Goal: Use online tool/utility

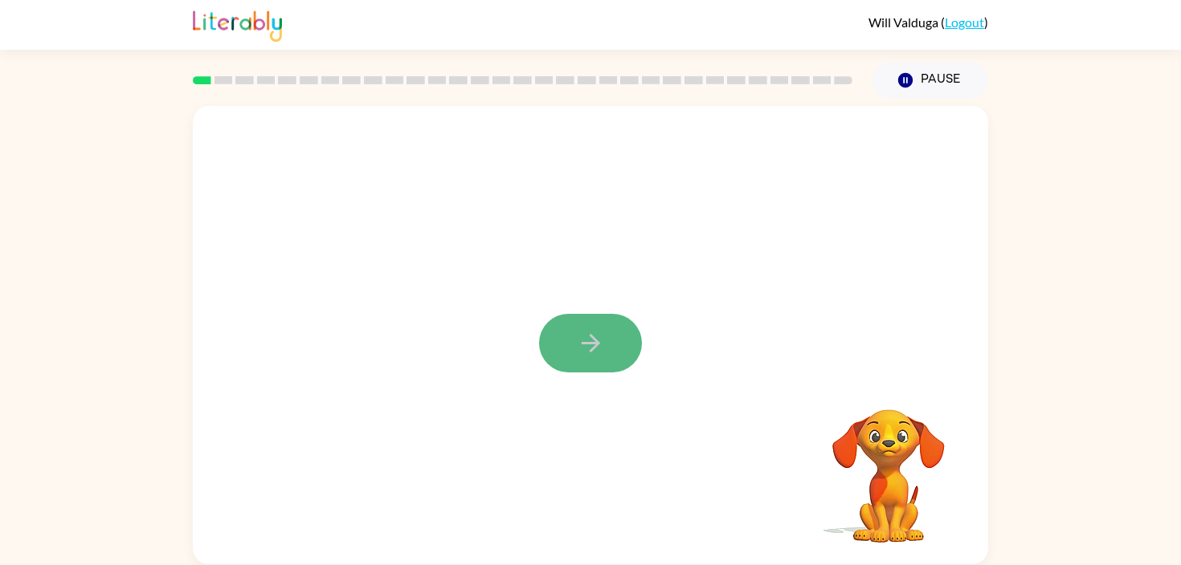
click at [615, 349] on button "button" at bounding box center [590, 343] width 103 height 59
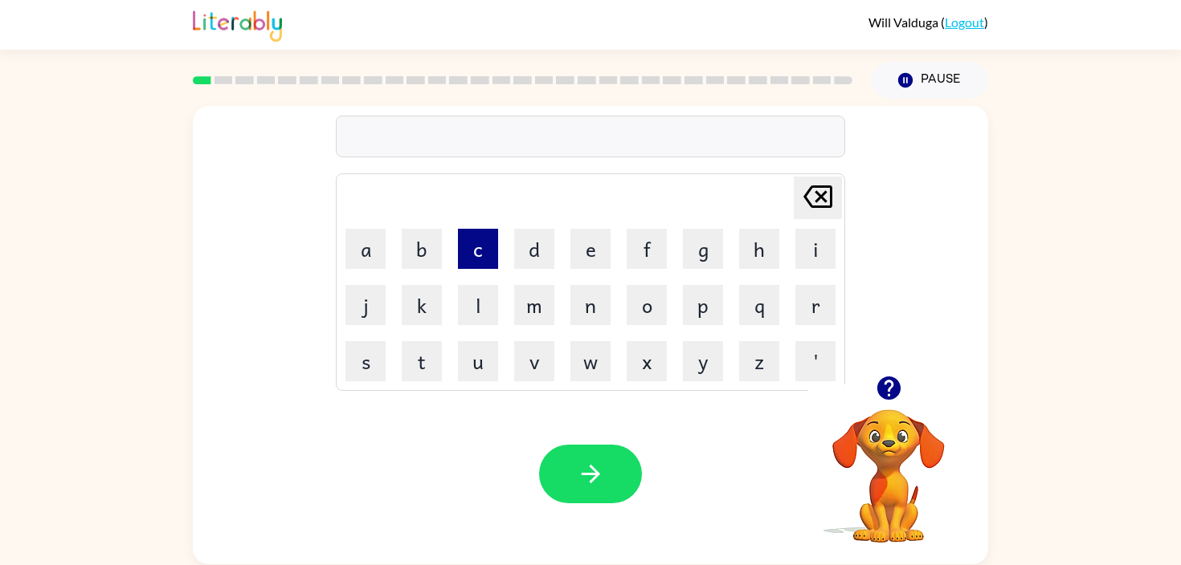
click at [478, 259] on button "c" at bounding box center [478, 249] width 40 height 40
click at [635, 309] on button "o" at bounding box center [646, 305] width 40 height 40
click at [585, 313] on button "n" at bounding box center [590, 305] width 40 height 40
click at [643, 255] on button "f" at bounding box center [646, 249] width 40 height 40
click at [586, 264] on button "e" at bounding box center [590, 249] width 40 height 40
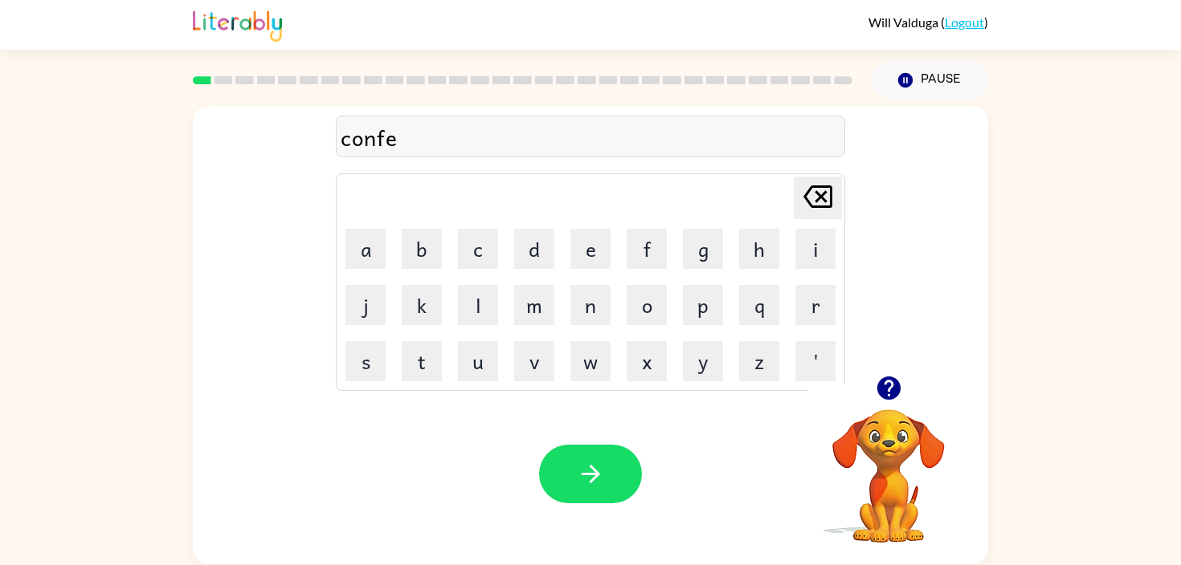
click at [809, 192] on icon "[PERSON_NAME] last character input" at bounding box center [817, 197] width 39 height 39
click at [463, 357] on button "u" at bounding box center [478, 361] width 40 height 40
click at [808, 304] on button "r" at bounding box center [815, 305] width 40 height 40
click at [531, 312] on button "m" at bounding box center [534, 305] width 40 height 40
click at [571, 468] on button "button" at bounding box center [590, 474] width 103 height 59
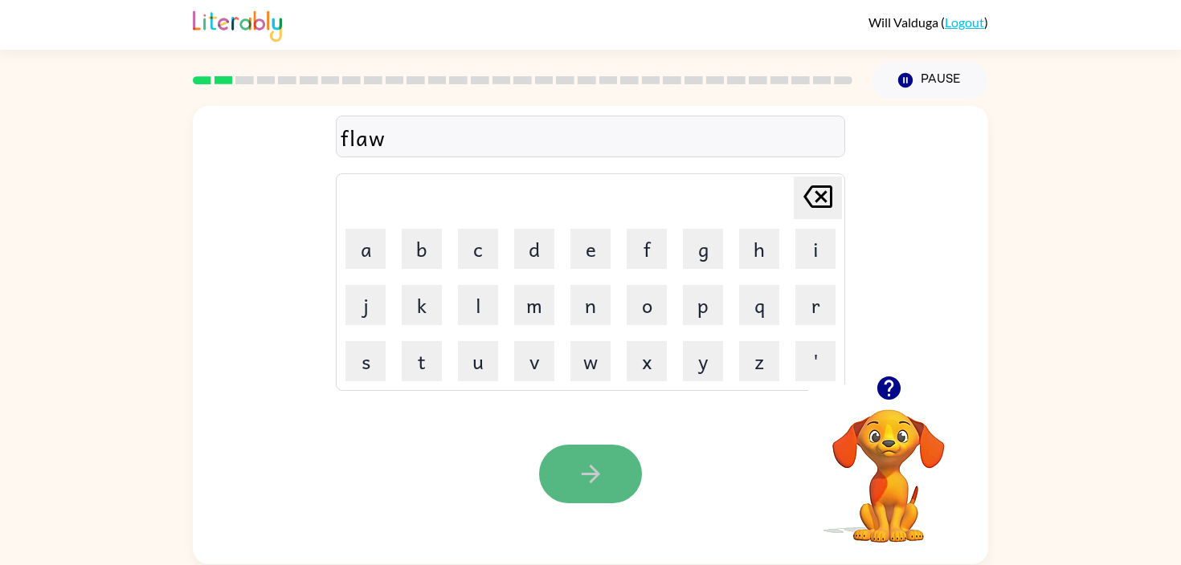
click at [592, 484] on icon "button" at bounding box center [591, 474] width 28 height 28
click at [594, 480] on icon "button" at bounding box center [590, 474] width 18 height 18
click at [595, 478] on icon "button" at bounding box center [591, 474] width 28 height 28
click at [601, 467] on icon "button" at bounding box center [591, 474] width 28 height 28
click at [601, 471] on icon "button" at bounding box center [591, 474] width 28 height 28
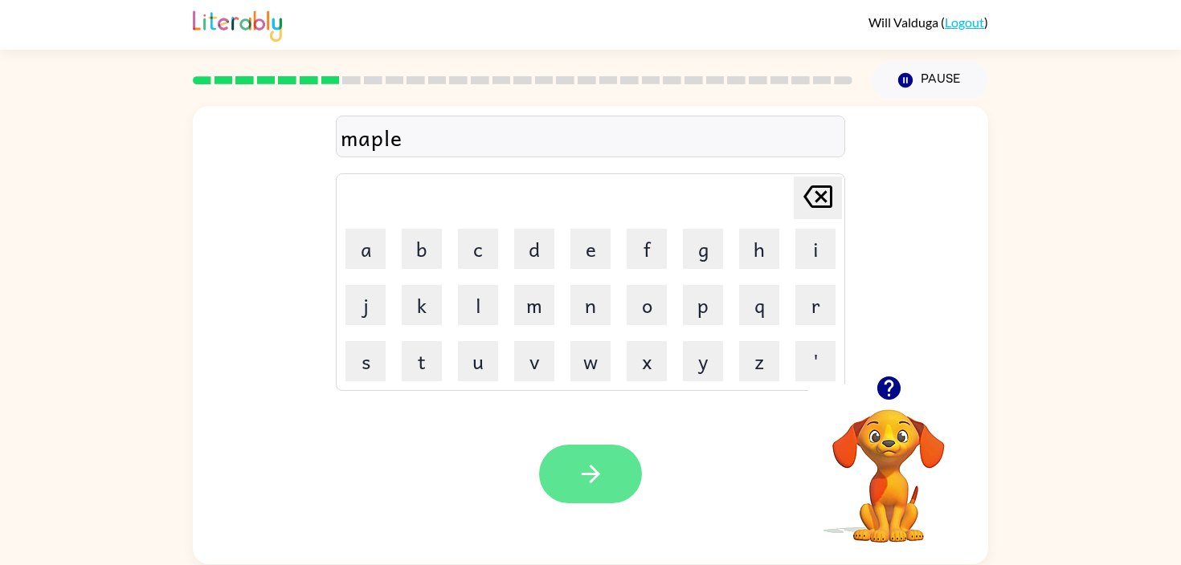
click at [616, 480] on button "button" at bounding box center [590, 474] width 103 height 59
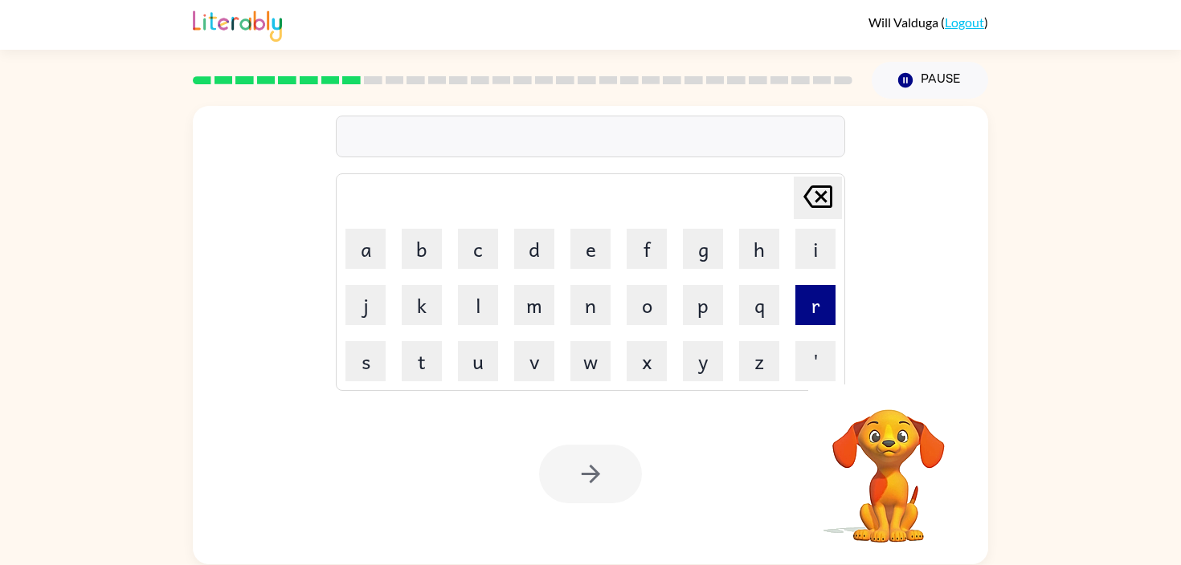
click at [821, 306] on button "r" at bounding box center [815, 305] width 40 height 40
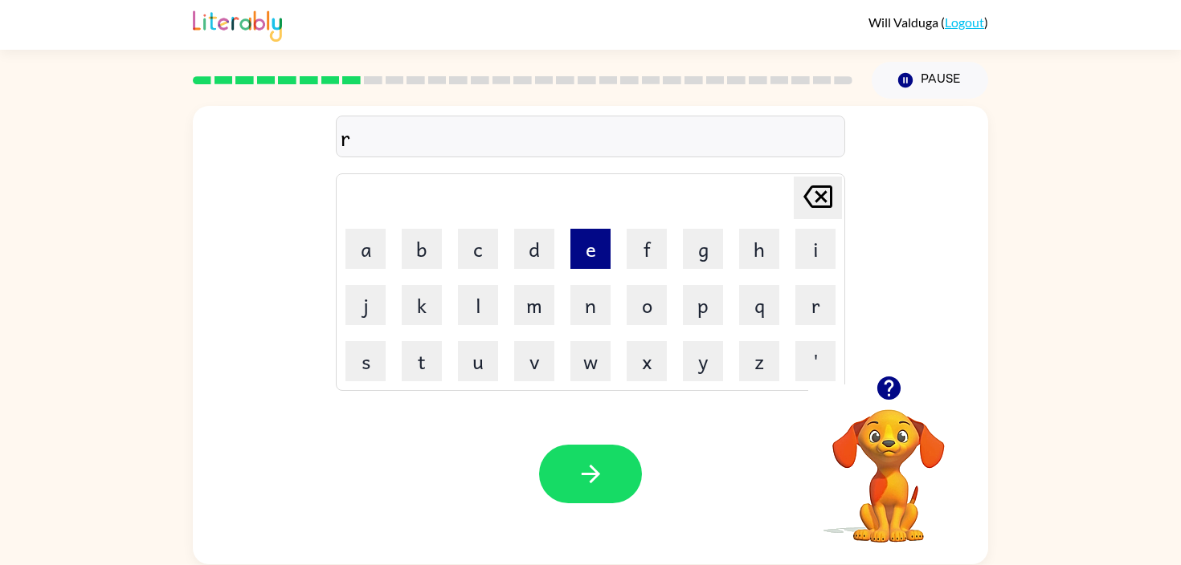
click at [586, 247] on button "e" at bounding box center [590, 249] width 40 height 40
type button "e"
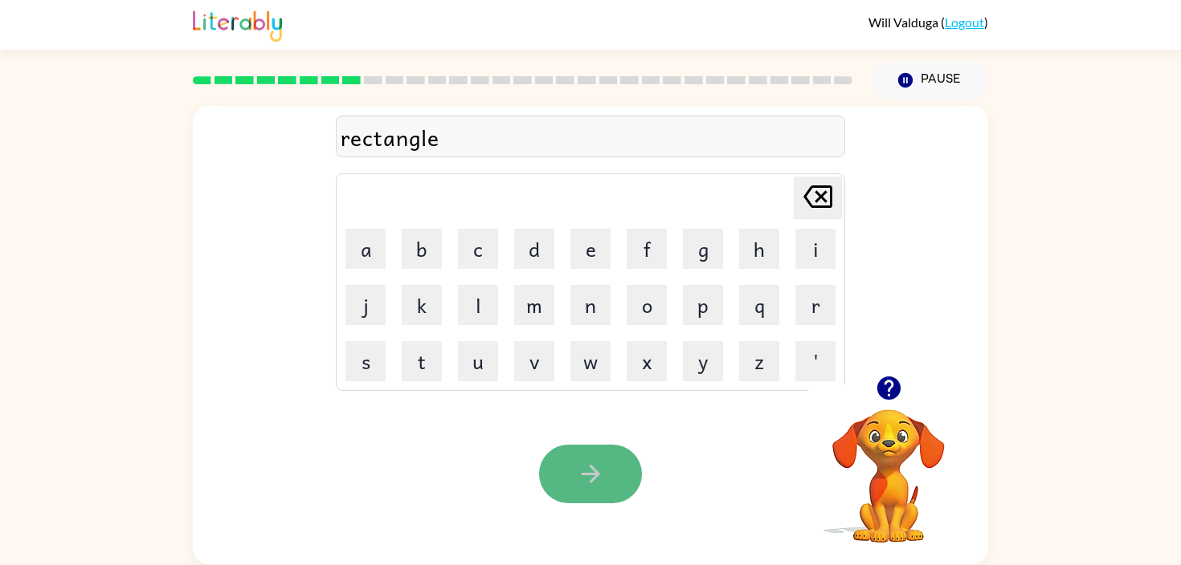
click at [600, 480] on icon "button" at bounding box center [591, 474] width 28 height 28
click at [606, 478] on button "button" at bounding box center [590, 474] width 103 height 59
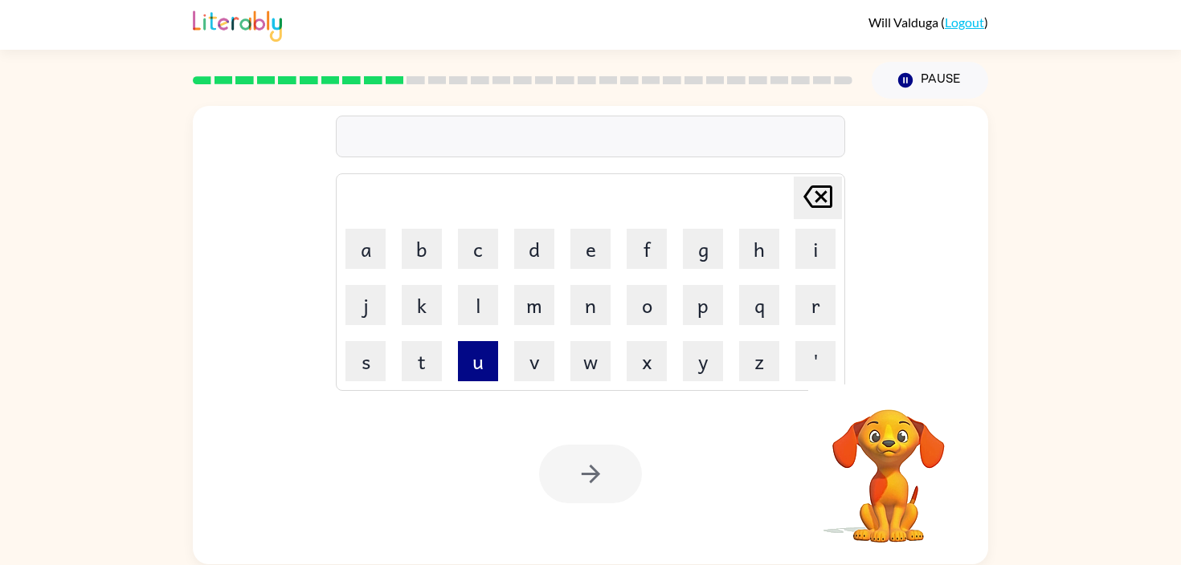
click at [470, 354] on button "u" at bounding box center [478, 361] width 40 height 40
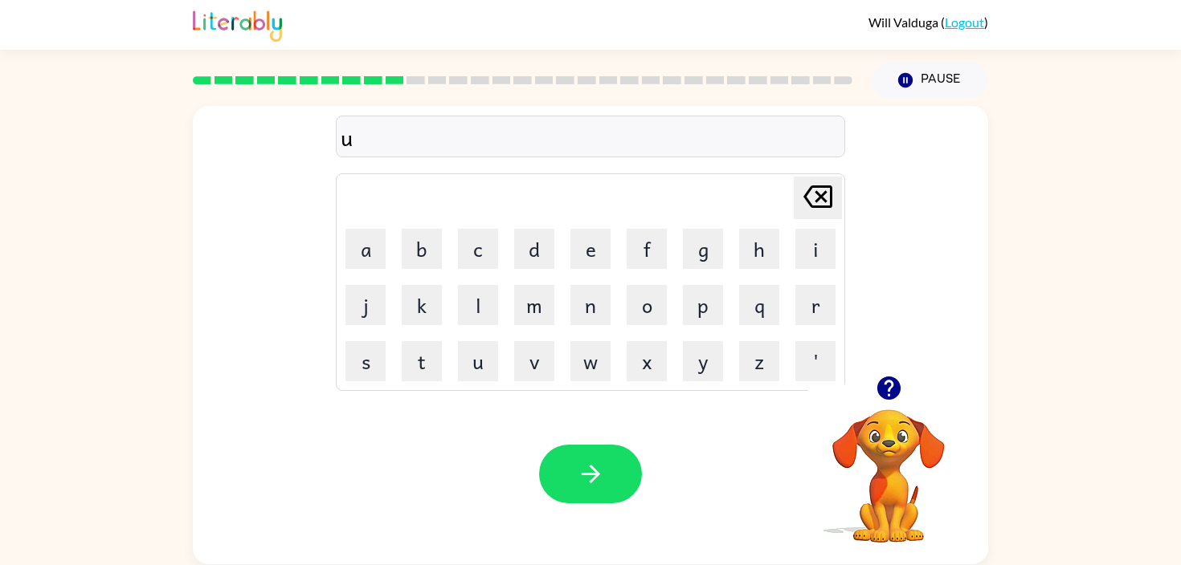
type button "u"
click at [571, 469] on button "button" at bounding box center [590, 474] width 103 height 59
click at [586, 467] on icon "button" at bounding box center [591, 474] width 28 height 28
click at [598, 478] on icon "button" at bounding box center [591, 474] width 28 height 28
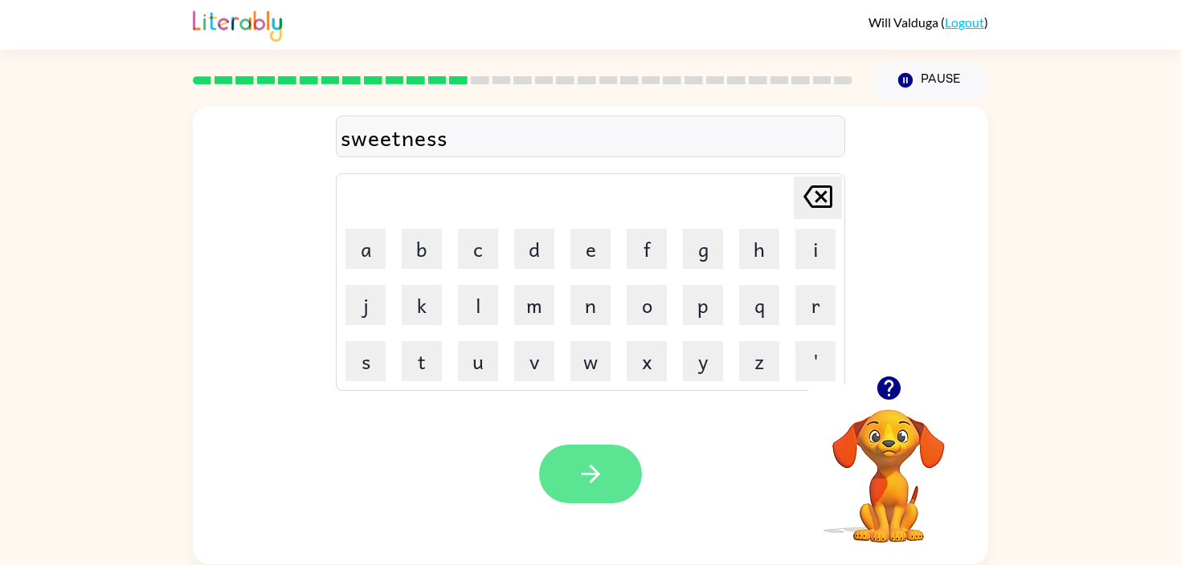
click at [598, 480] on icon "button" at bounding box center [591, 474] width 28 height 28
click at [599, 486] on icon "button" at bounding box center [591, 474] width 28 height 28
click at [598, 482] on icon "button" at bounding box center [591, 474] width 28 height 28
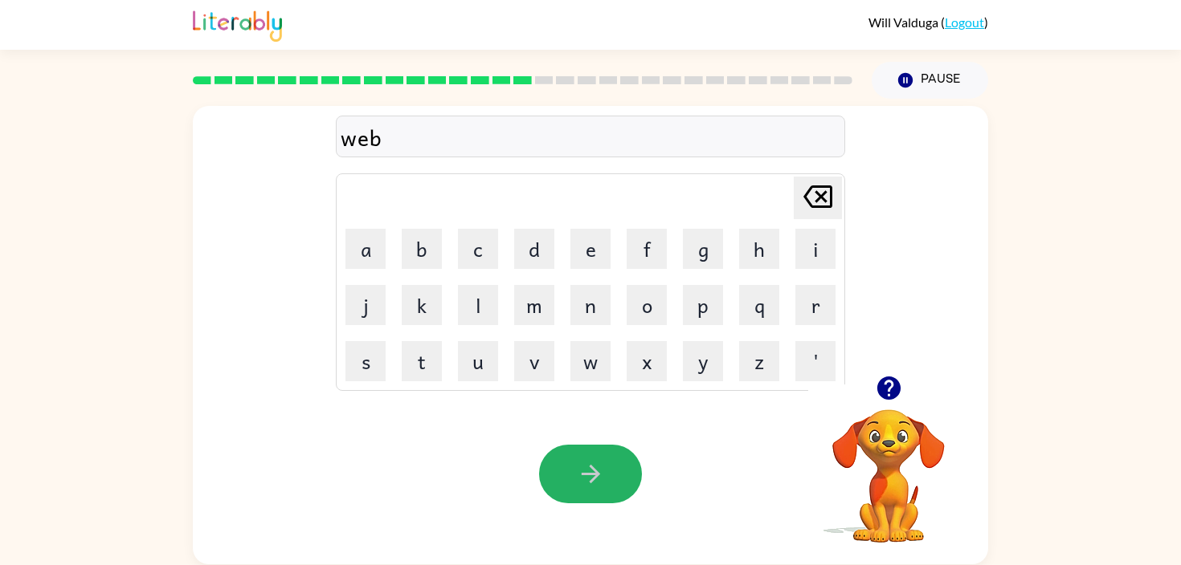
click at [598, 482] on icon "button" at bounding box center [591, 474] width 28 height 28
click at [598, 485] on icon "button" at bounding box center [591, 474] width 28 height 28
click at [599, 484] on icon "button" at bounding box center [591, 474] width 28 height 28
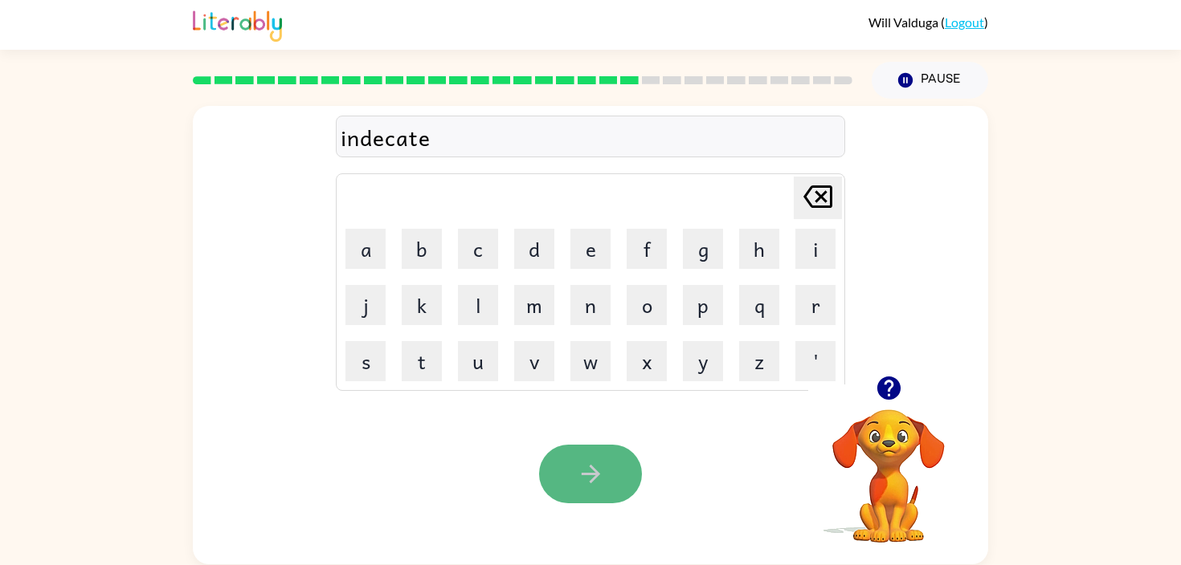
click at [602, 479] on icon "button" at bounding box center [591, 474] width 28 height 28
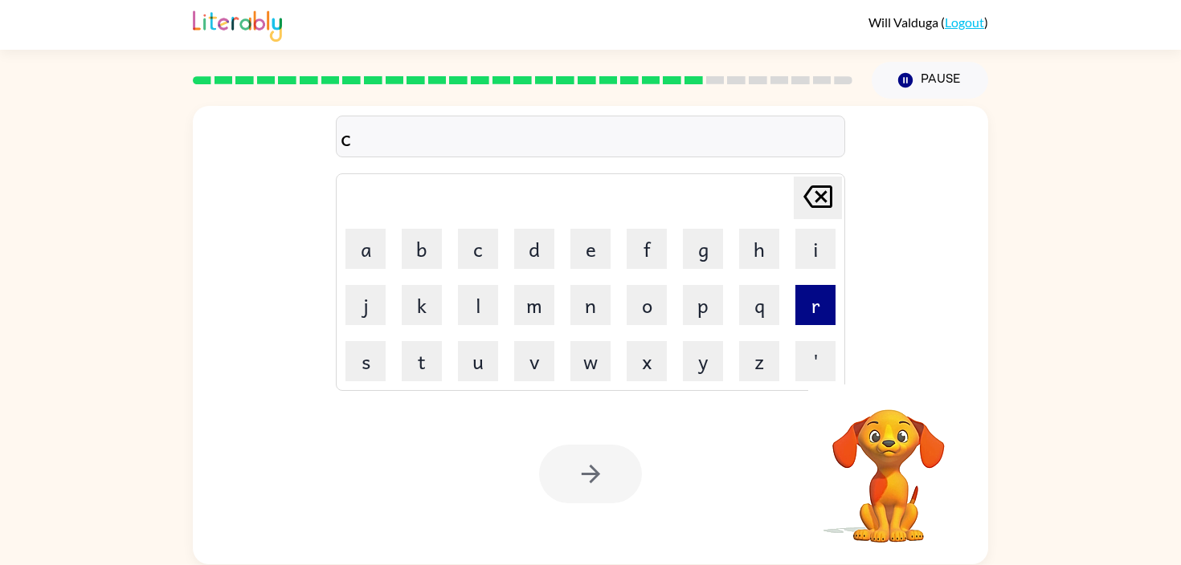
click at [806, 316] on button "r" at bounding box center [815, 305] width 40 height 40
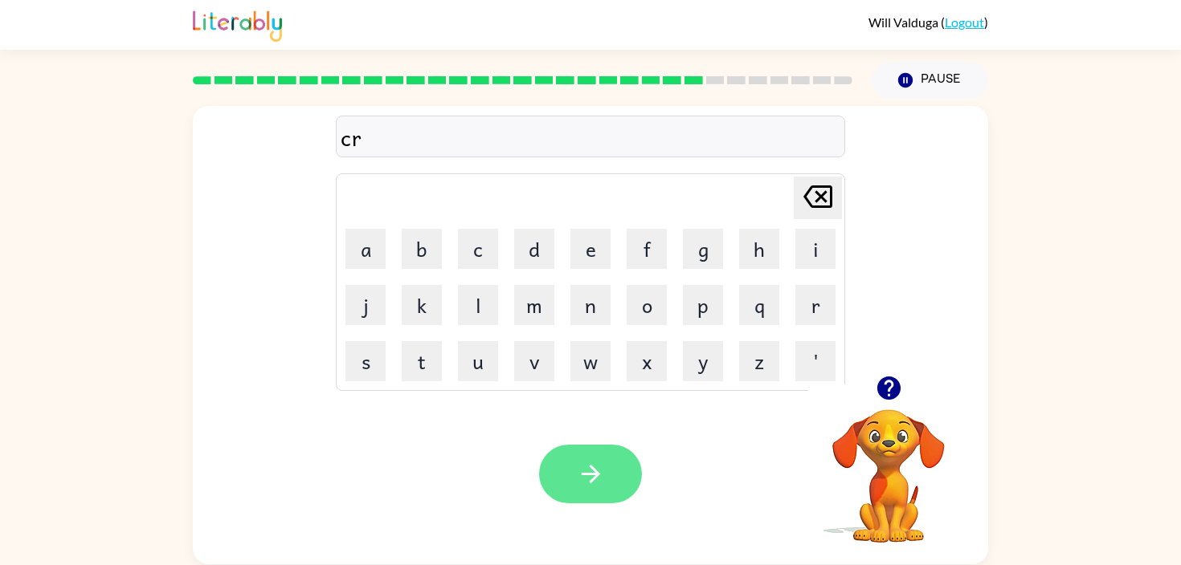
type button "r"
click at [615, 476] on button "button" at bounding box center [590, 474] width 103 height 59
click at [607, 481] on button "button" at bounding box center [590, 474] width 103 height 59
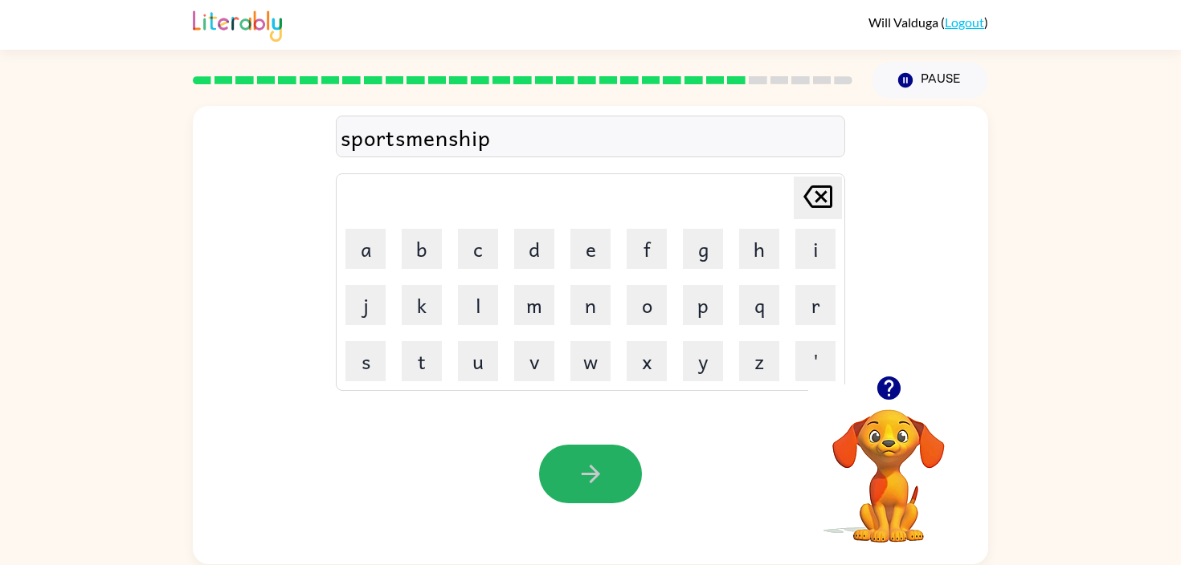
click at [607, 481] on button "button" at bounding box center [590, 474] width 103 height 59
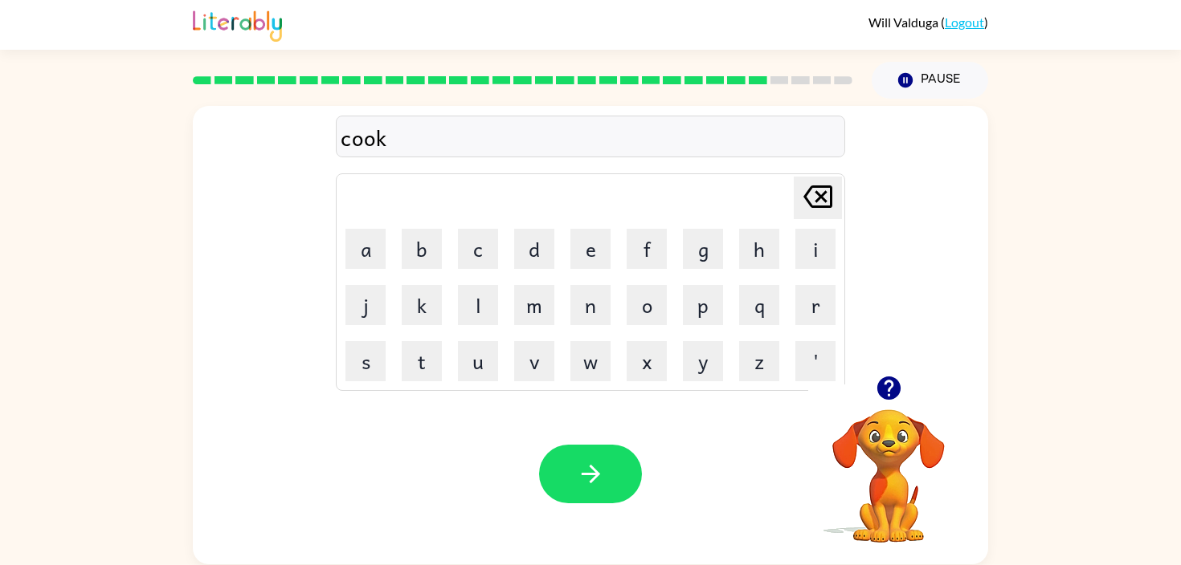
click at [607, 481] on button "button" at bounding box center [590, 474] width 103 height 59
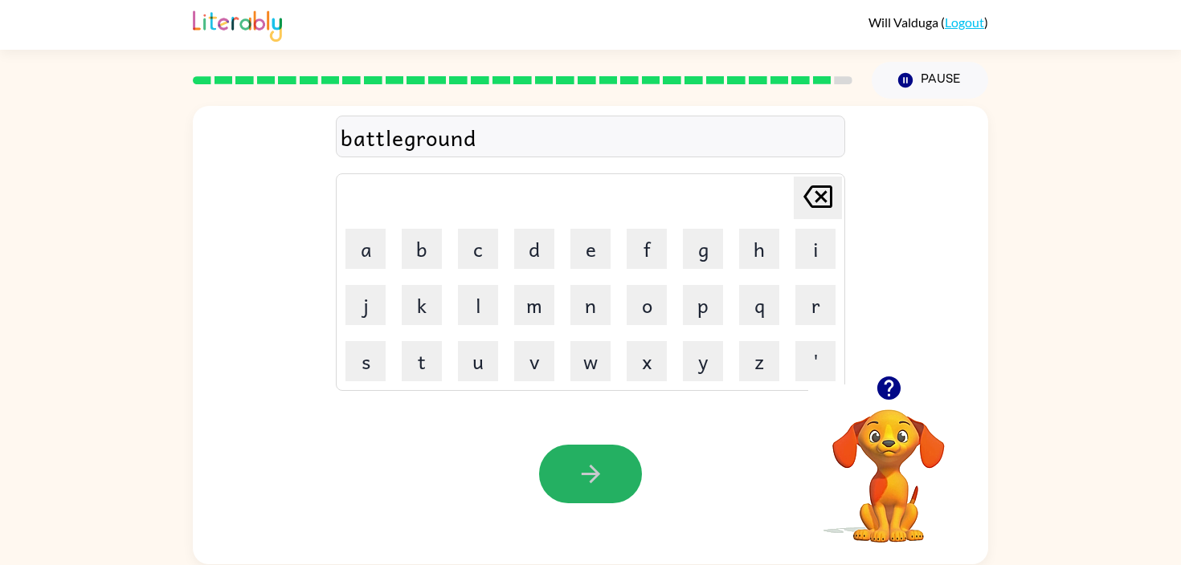
click at [607, 481] on button "button" at bounding box center [590, 474] width 103 height 59
